Goal: Check status: Check status

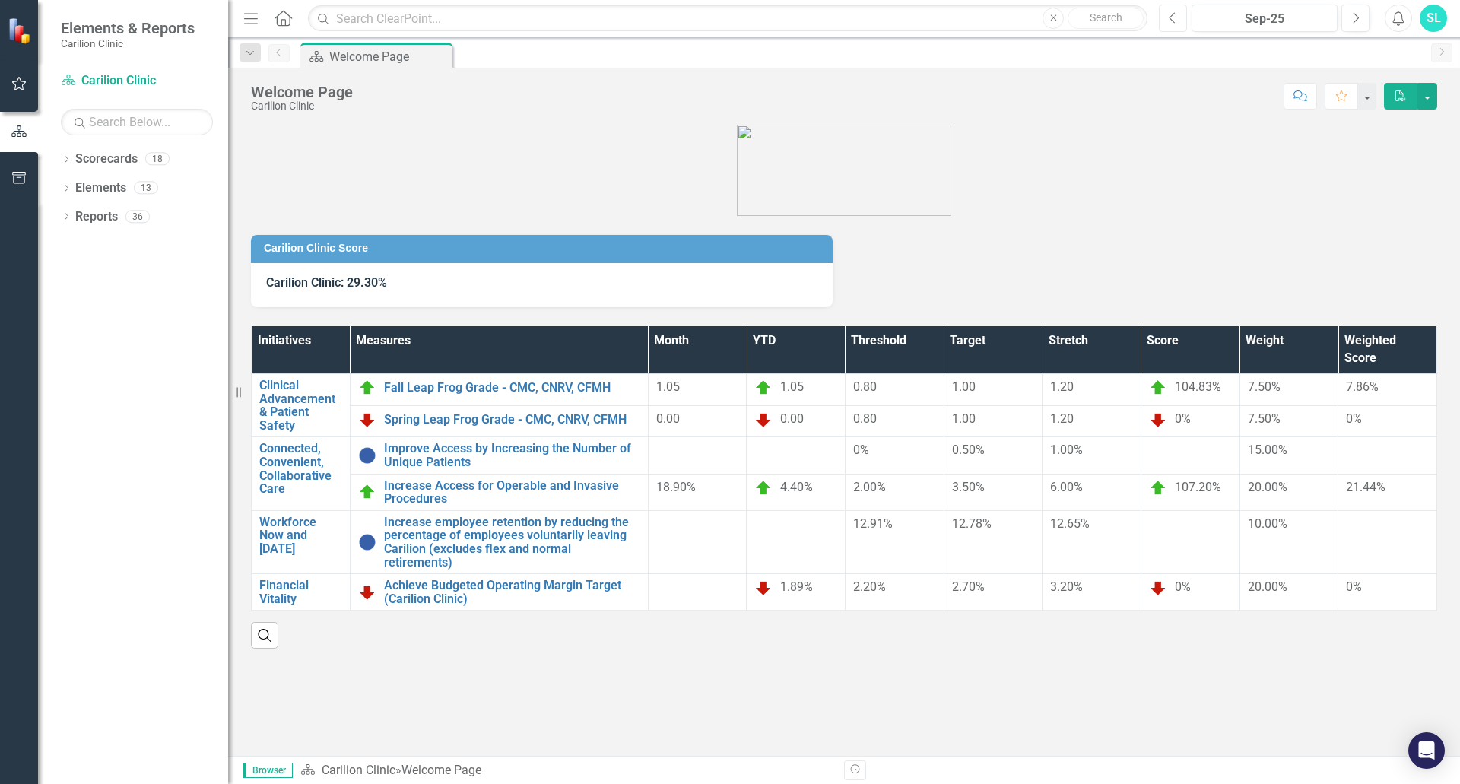
click at [1166, 19] on button "Previous" at bounding box center [1173, 18] width 28 height 27
click at [1361, 23] on button "Next" at bounding box center [1356, 18] width 28 height 27
click at [1173, 14] on icon "button" at bounding box center [1173, 17] width 6 height 11
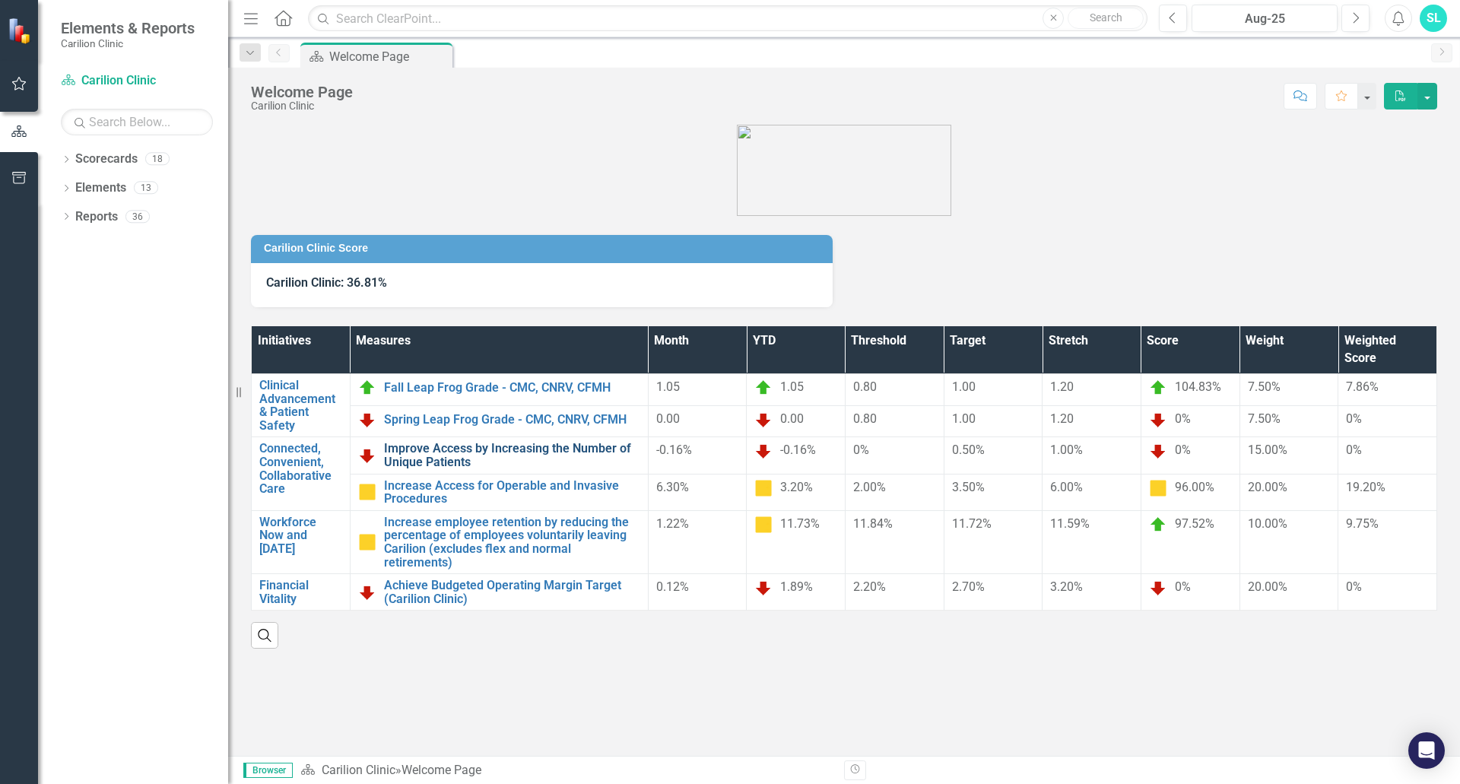
click at [606, 452] on link "Improve Access by Increasing the Number of Unique Patients" at bounding box center [512, 455] width 256 height 27
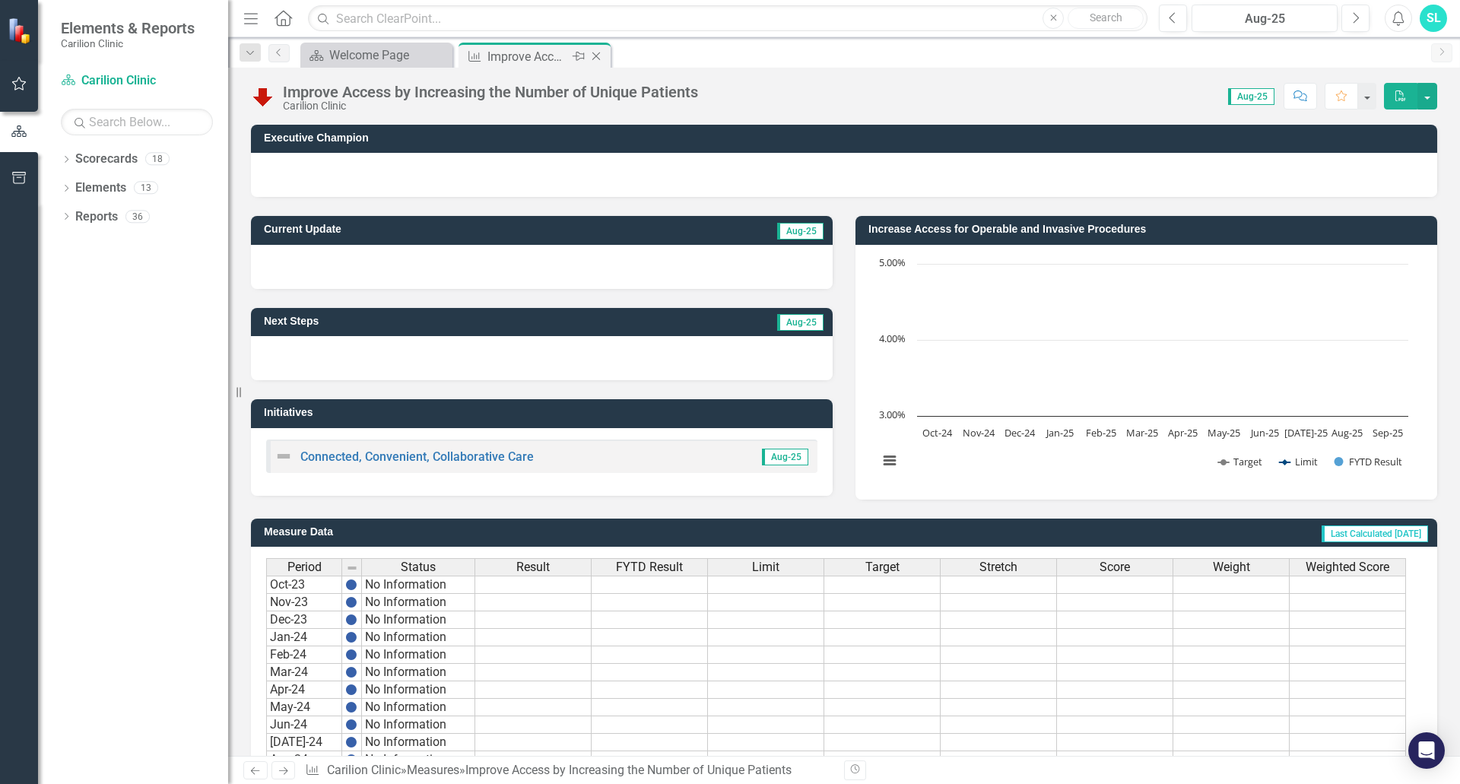
click at [595, 54] on icon "Close" at bounding box center [596, 56] width 15 height 12
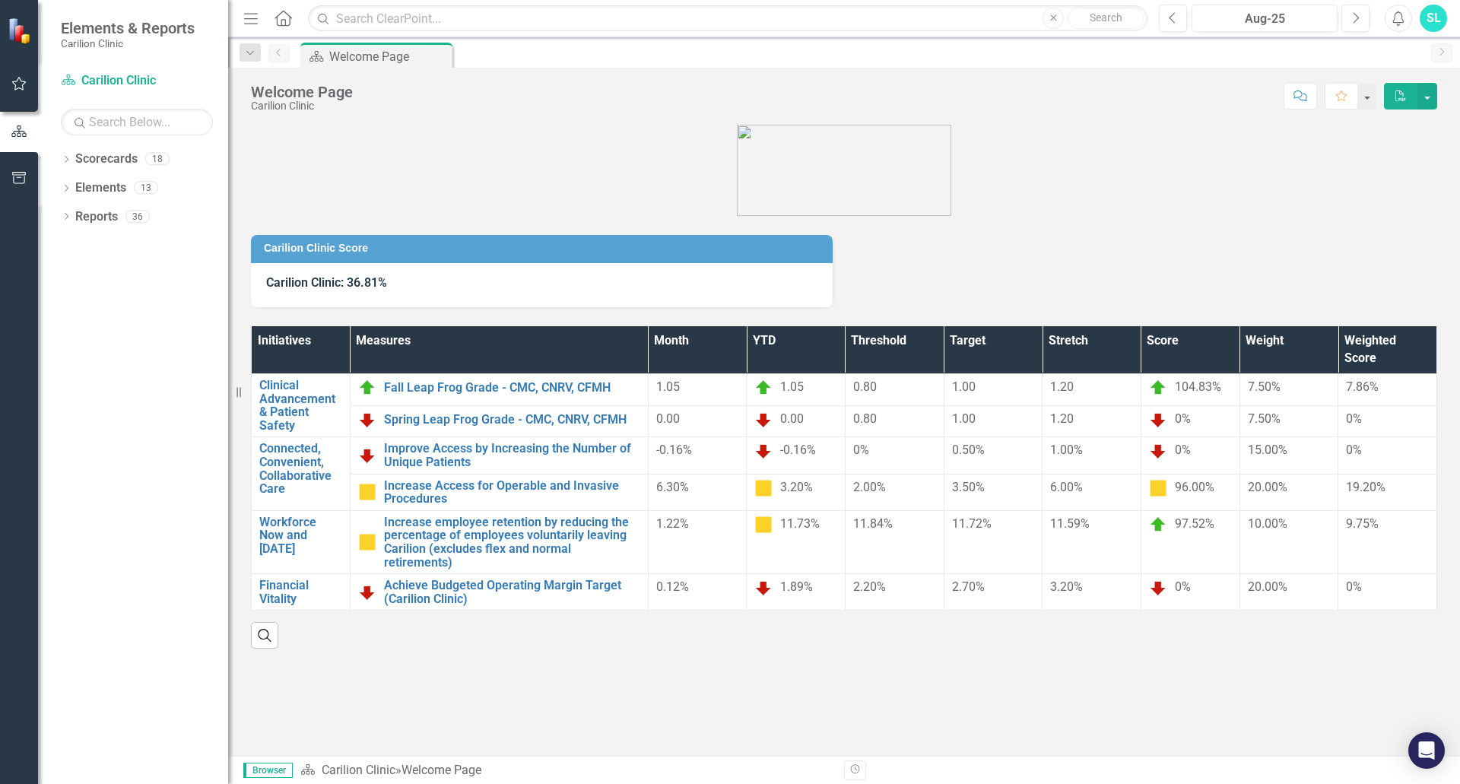
click at [1179, 138] on figure at bounding box center [844, 170] width 1186 height 91
click at [482, 128] on figure at bounding box center [844, 170] width 1186 height 91
click at [1171, 19] on icon "button" at bounding box center [1173, 17] width 6 height 11
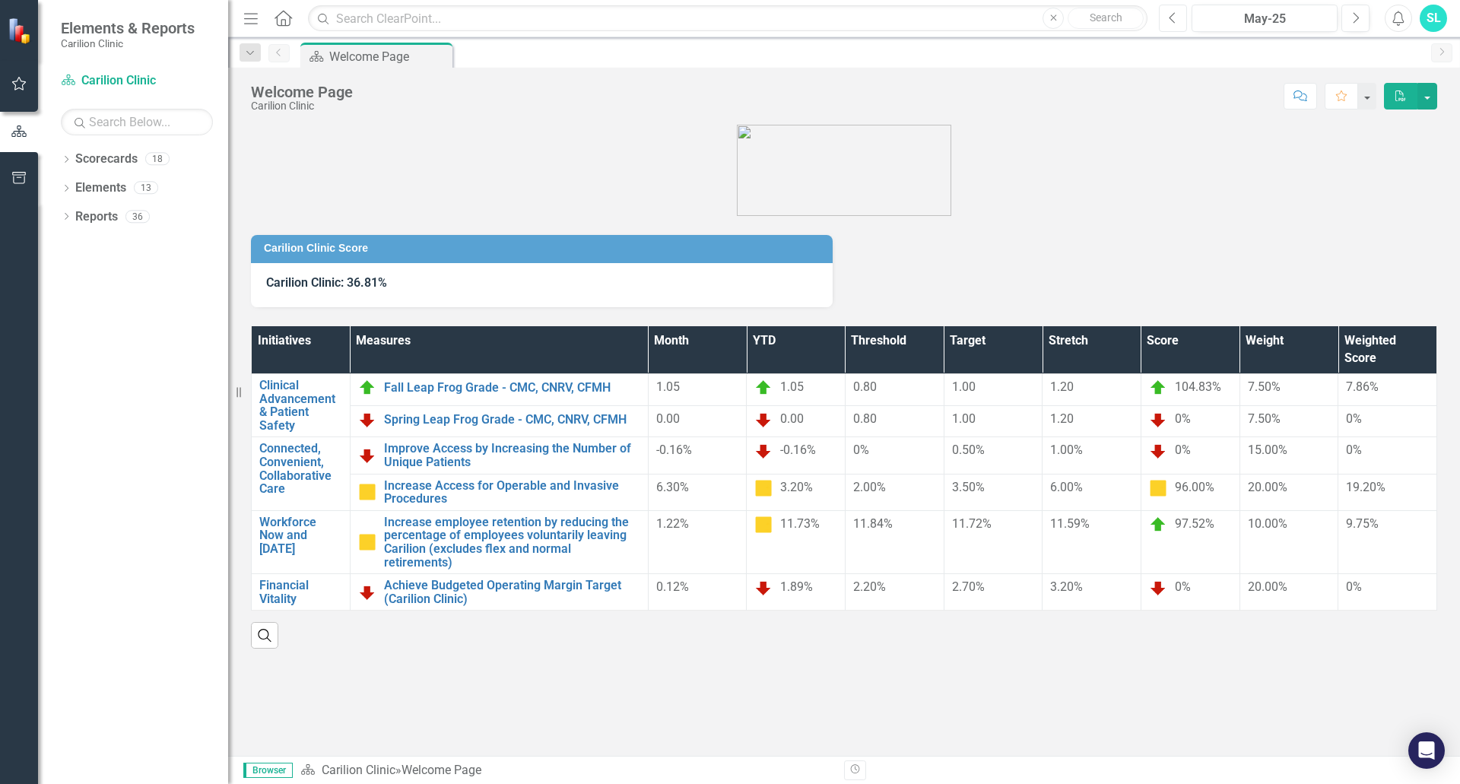
click at [1171, 19] on icon "button" at bounding box center [1173, 17] width 6 height 11
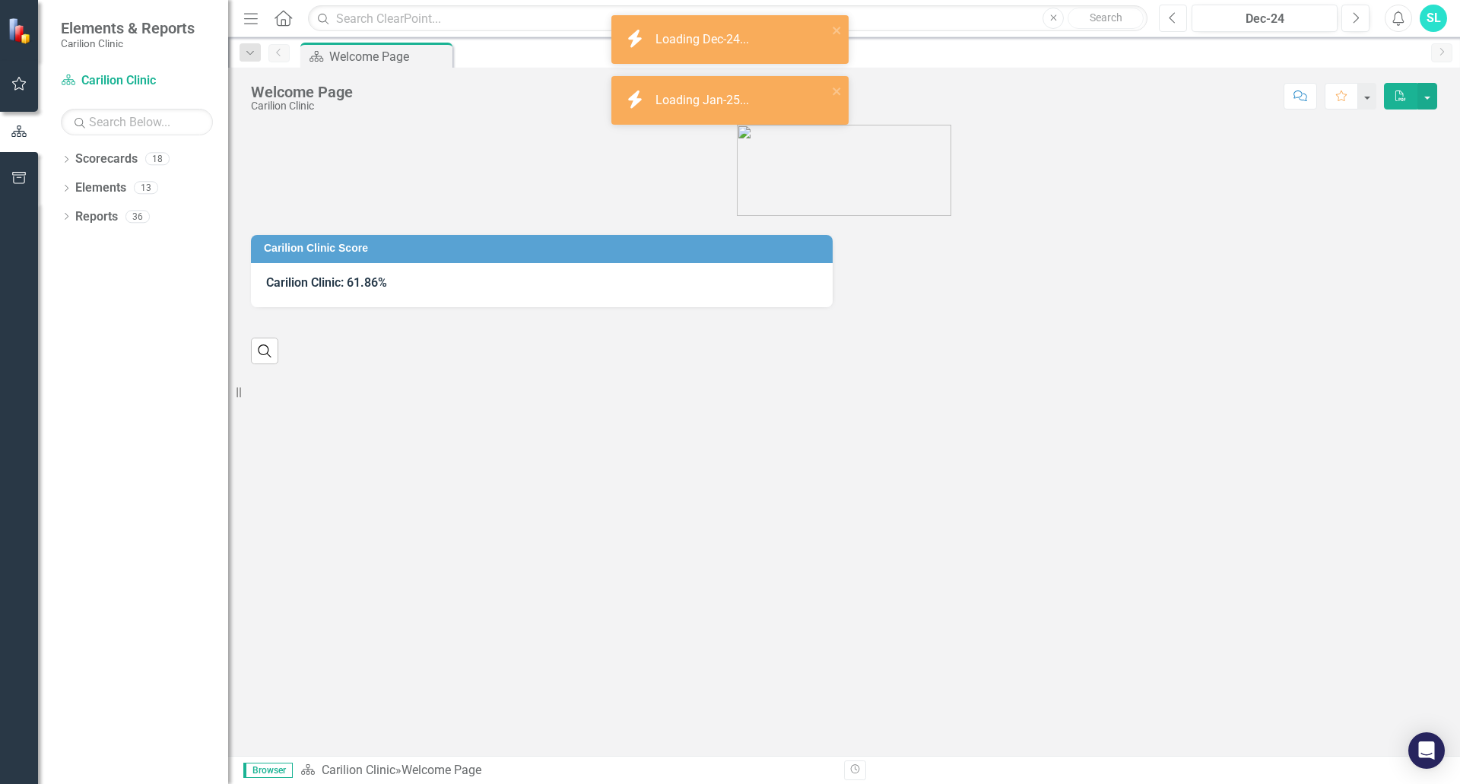
click at [1171, 19] on icon "button" at bounding box center [1173, 17] width 6 height 11
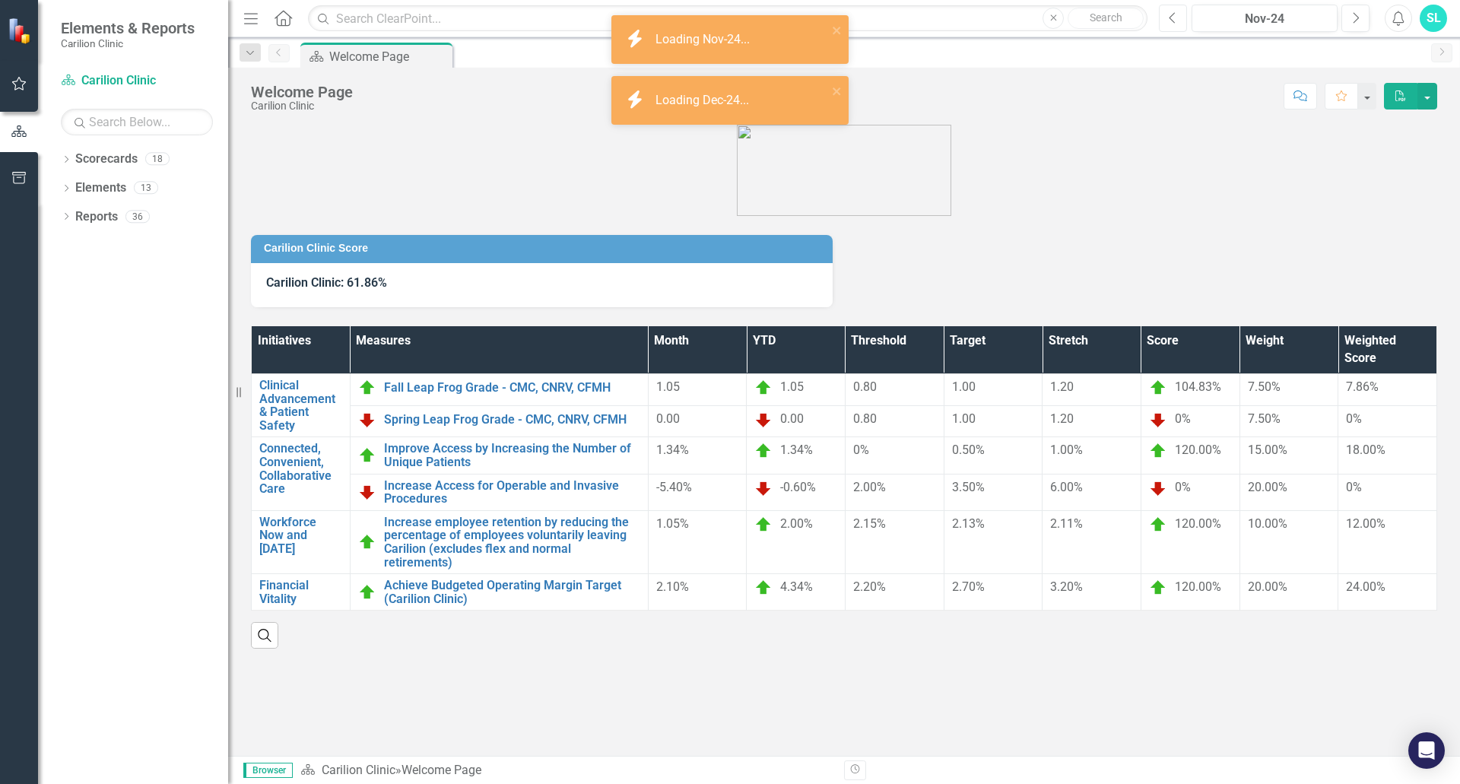
click at [1171, 19] on icon "button" at bounding box center [1173, 17] width 6 height 11
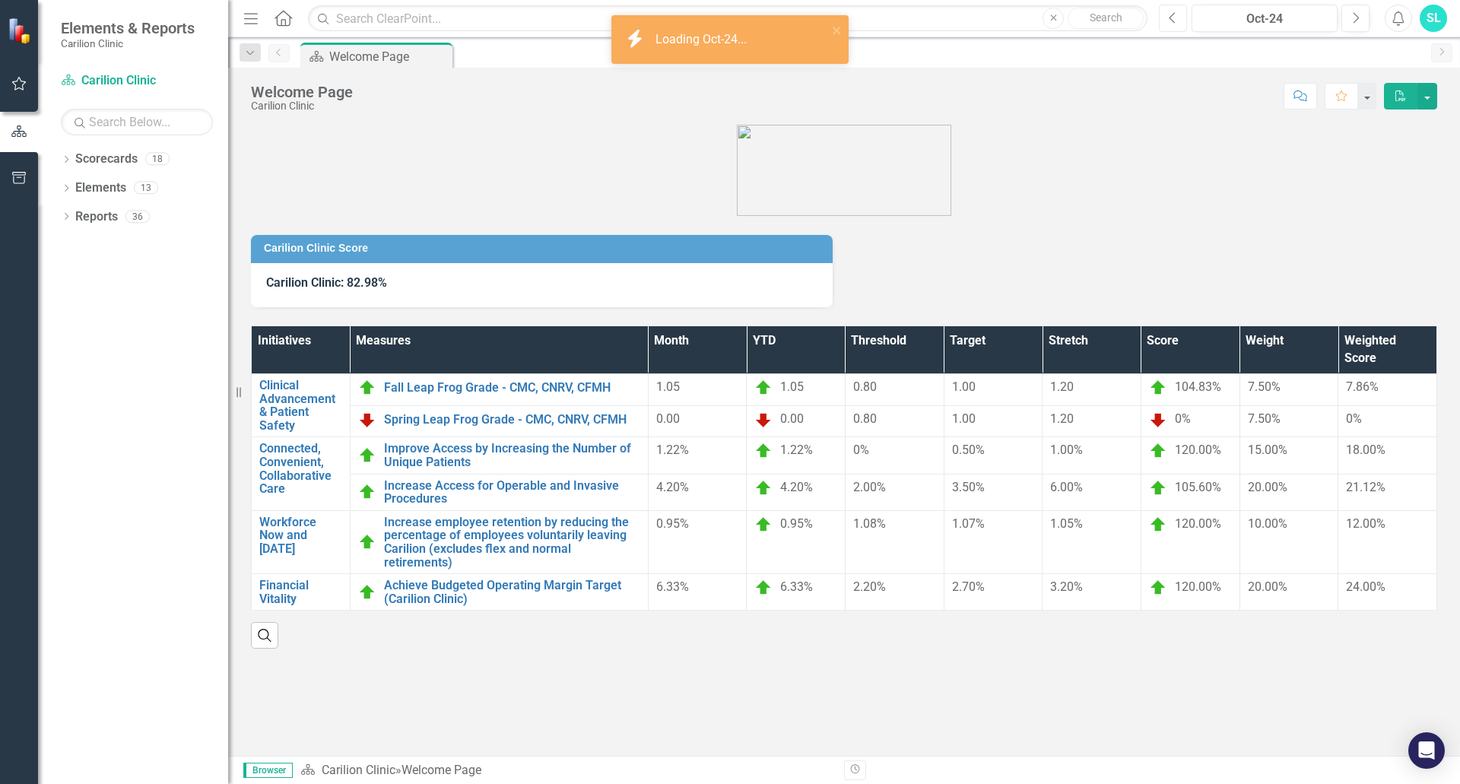
click at [1171, 19] on icon "button" at bounding box center [1173, 17] width 6 height 11
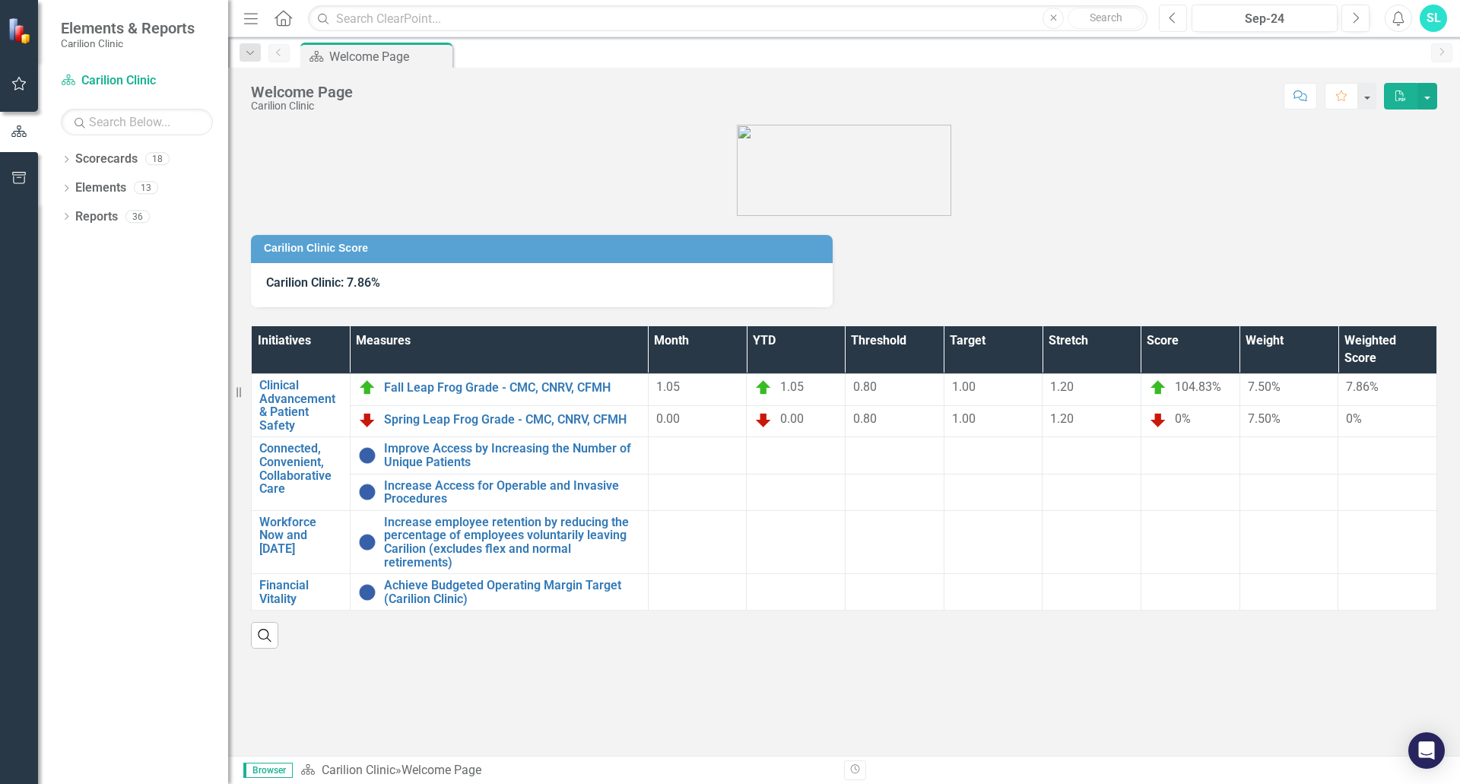
click at [1170, 21] on icon "Previous" at bounding box center [1173, 18] width 8 height 14
click at [1352, 14] on icon "Next" at bounding box center [1355, 18] width 8 height 14
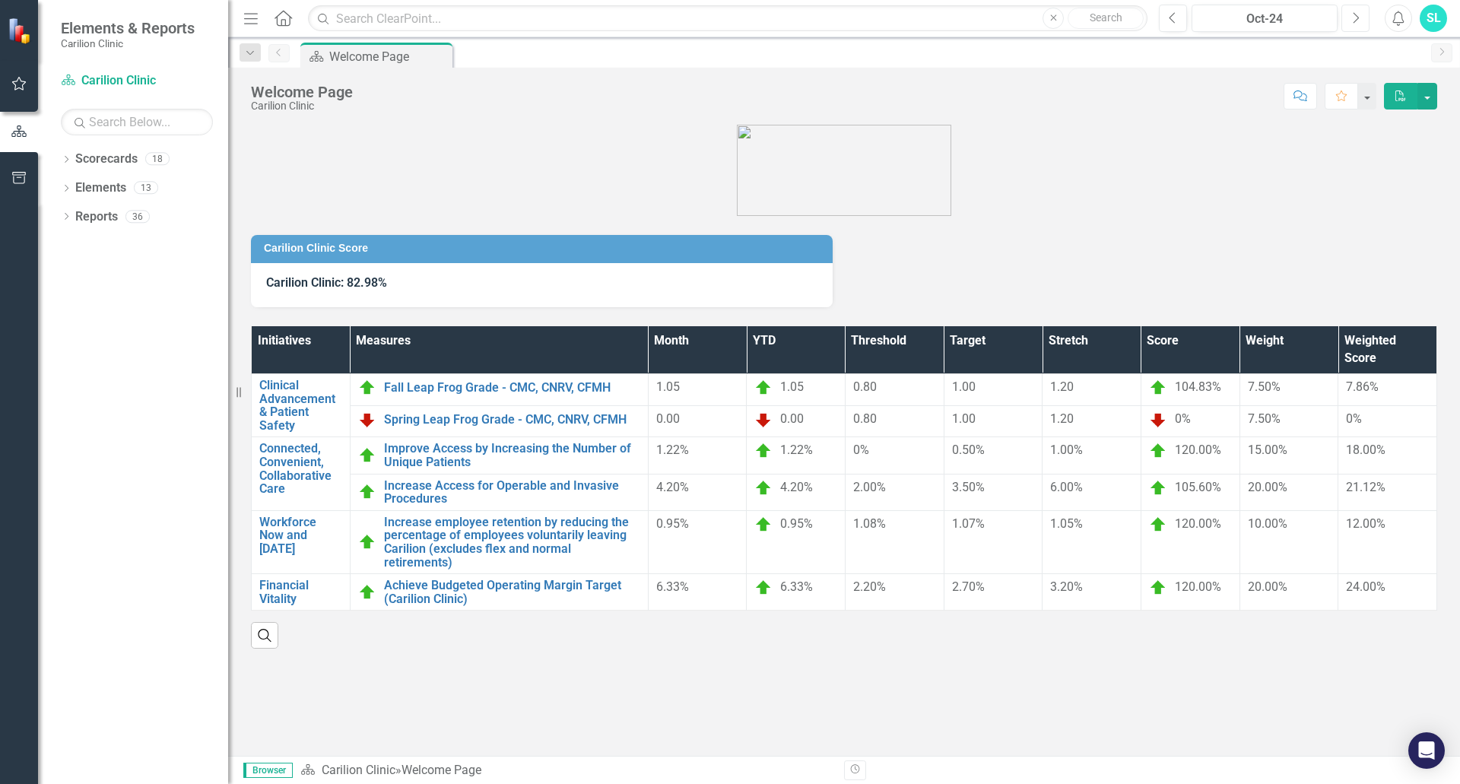
click at [1352, 14] on icon "Next" at bounding box center [1355, 18] width 8 height 14
